Goal: Register for event/course

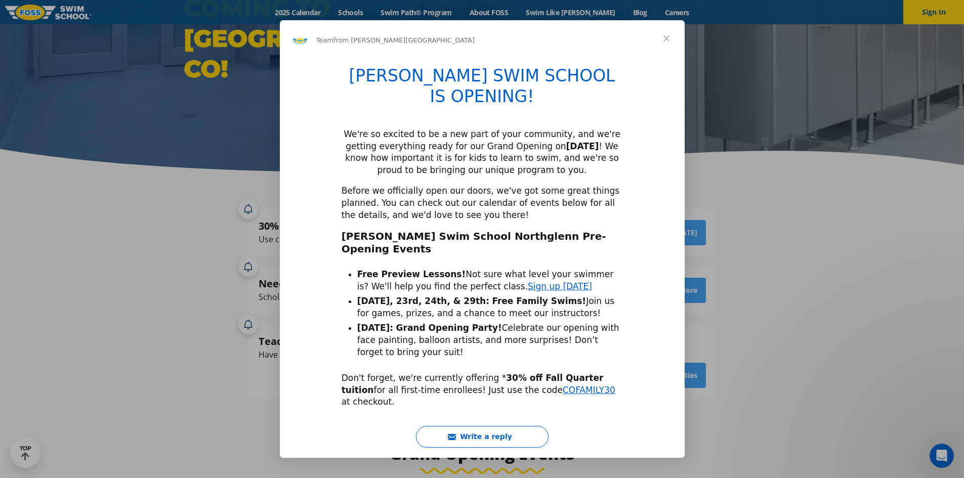
click at [489, 442] on span "Enroll Now" at bounding box center [482, 447] width 52 height 10
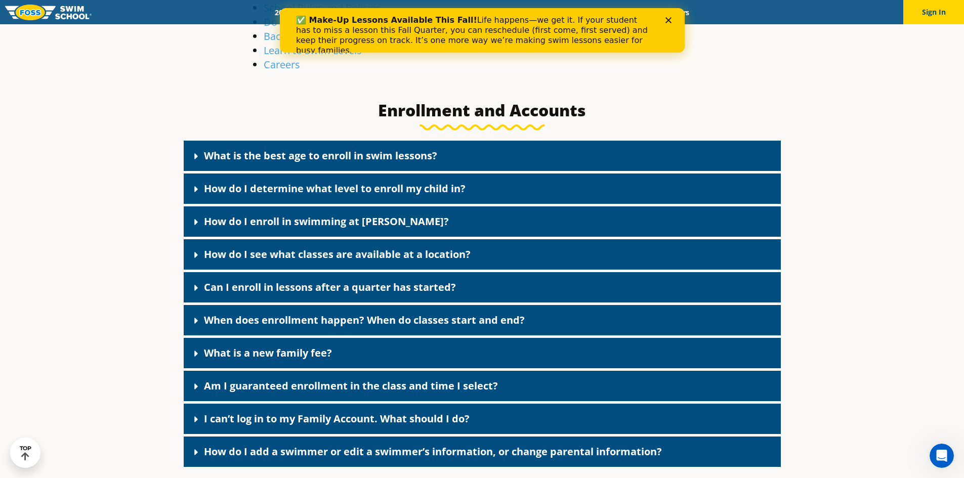
scroll to position [405, 0]
click at [414, 256] on link "How do I see what classes are available at a location?" at bounding box center [337, 254] width 267 height 14
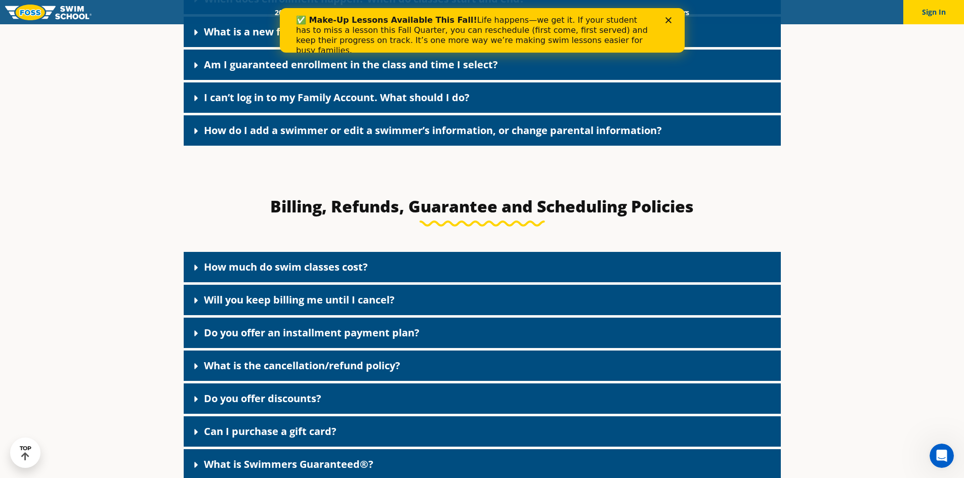
scroll to position [810, 0]
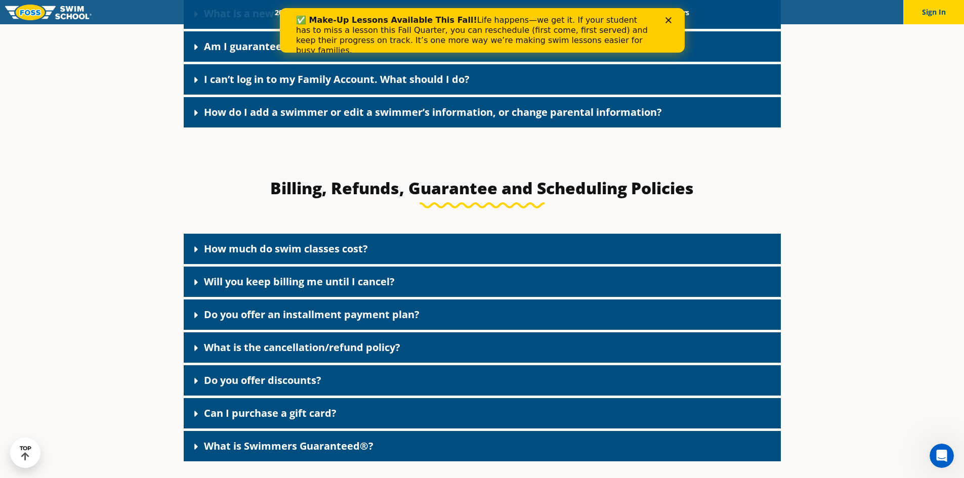
click at [324, 242] on link "How much do swim classes cost?" at bounding box center [286, 249] width 164 height 14
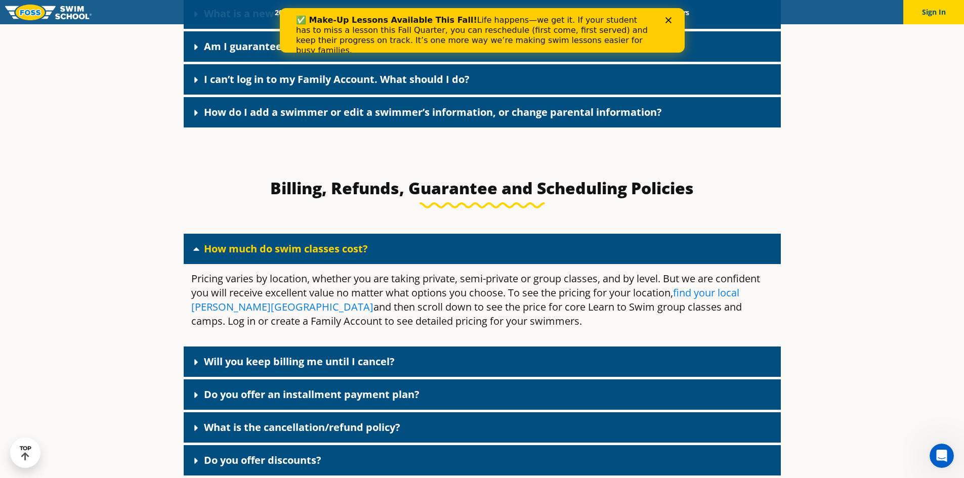
click at [708, 286] on link "find your local [PERSON_NAME][GEOGRAPHIC_DATA]" at bounding box center [465, 300] width 548 height 28
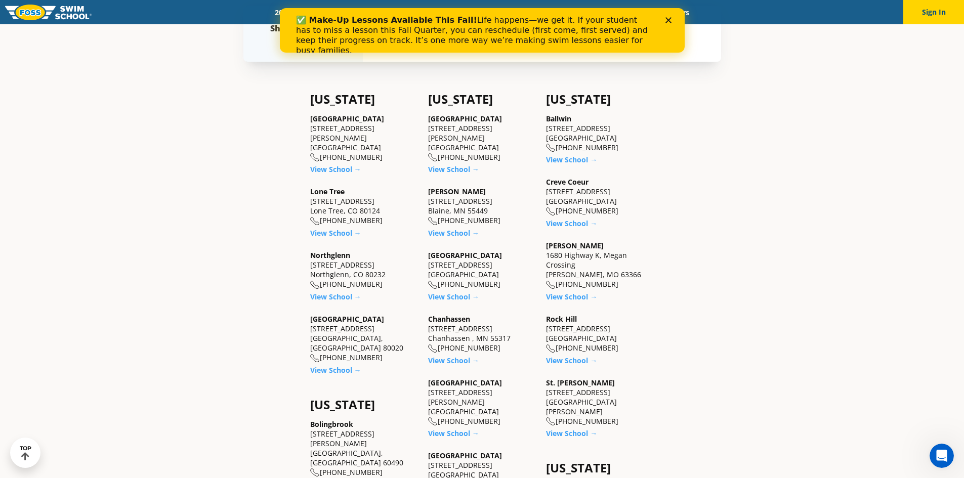
scroll to position [354, 0]
drag, startPoint x: 331, startPoint y: 287, endPoint x: 356, endPoint y: 286, distance: 24.3
click at [331, 292] on link "View School →" at bounding box center [335, 297] width 51 height 10
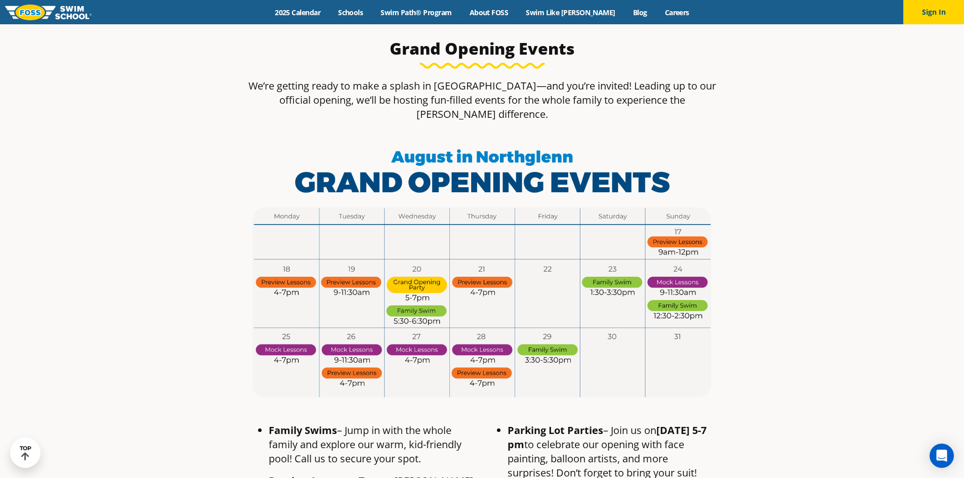
scroll to position [557, 0]
